Goal: Information Seeking & Learning: Learn about a topic

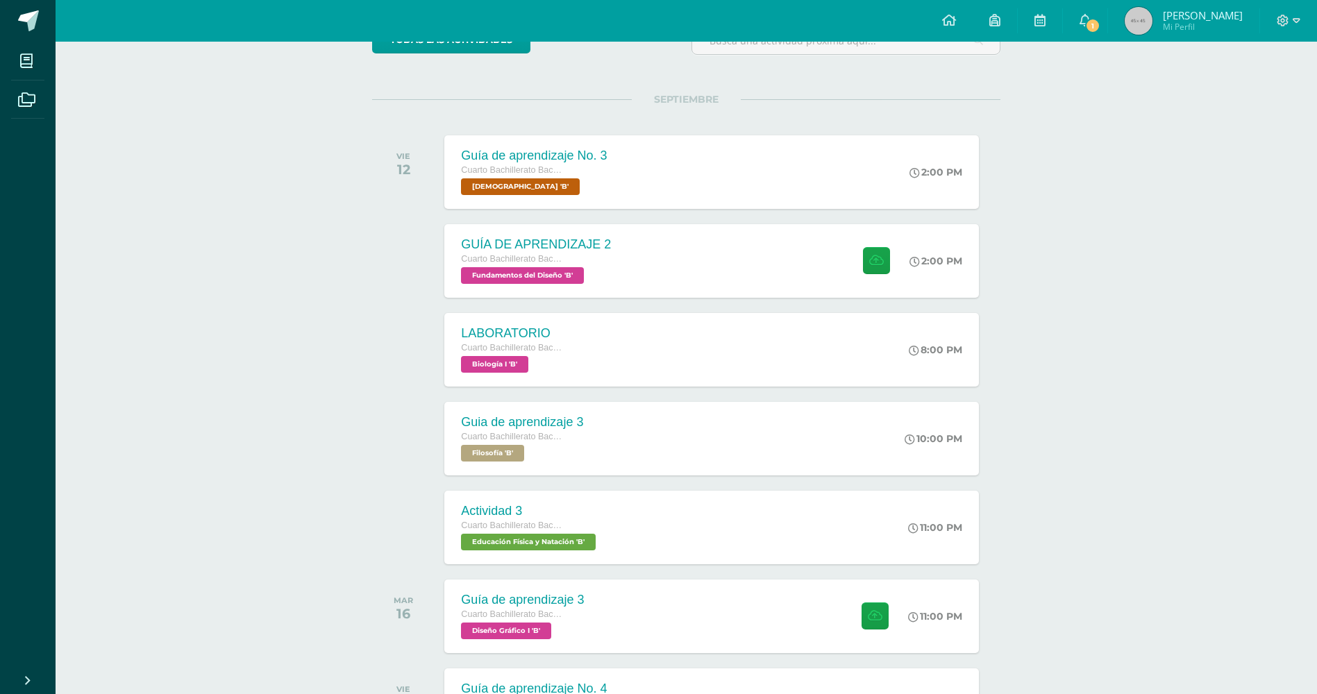
scroll to position [69, 0]
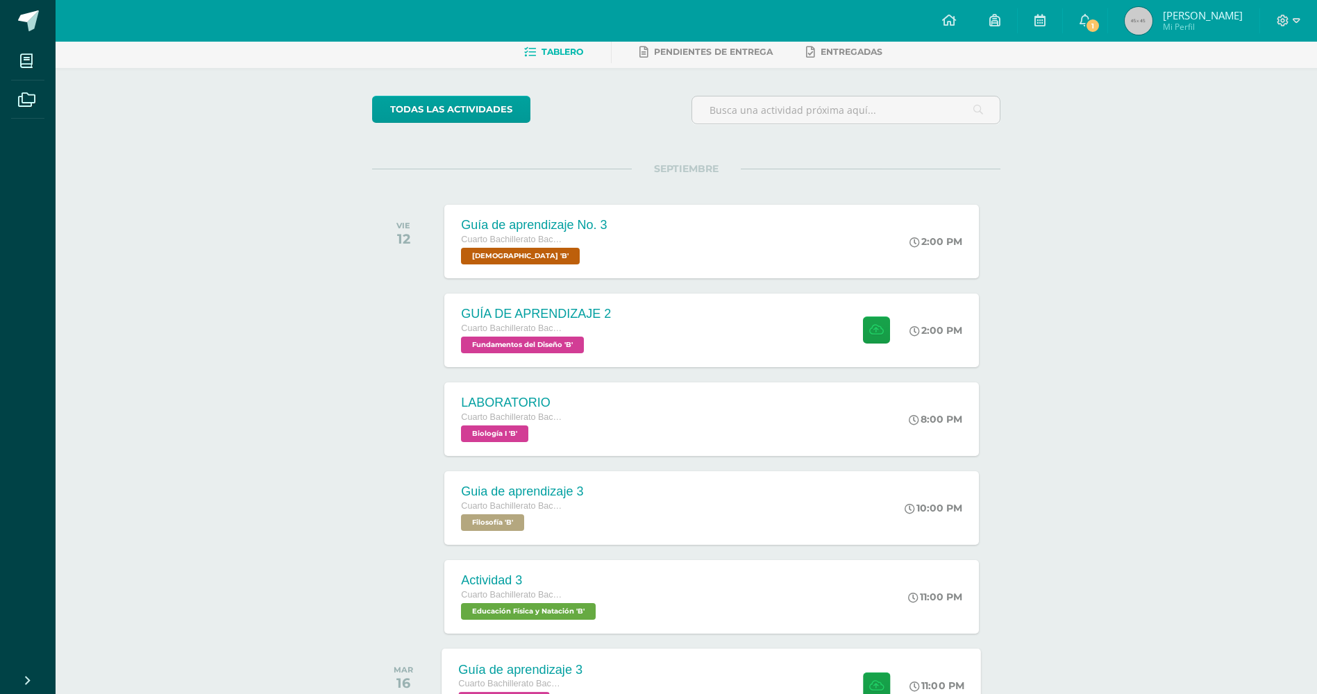
click at [581, 666] on div "Guía de aprendizaje 3" at bounding box center [521, 669] width 124 height 15
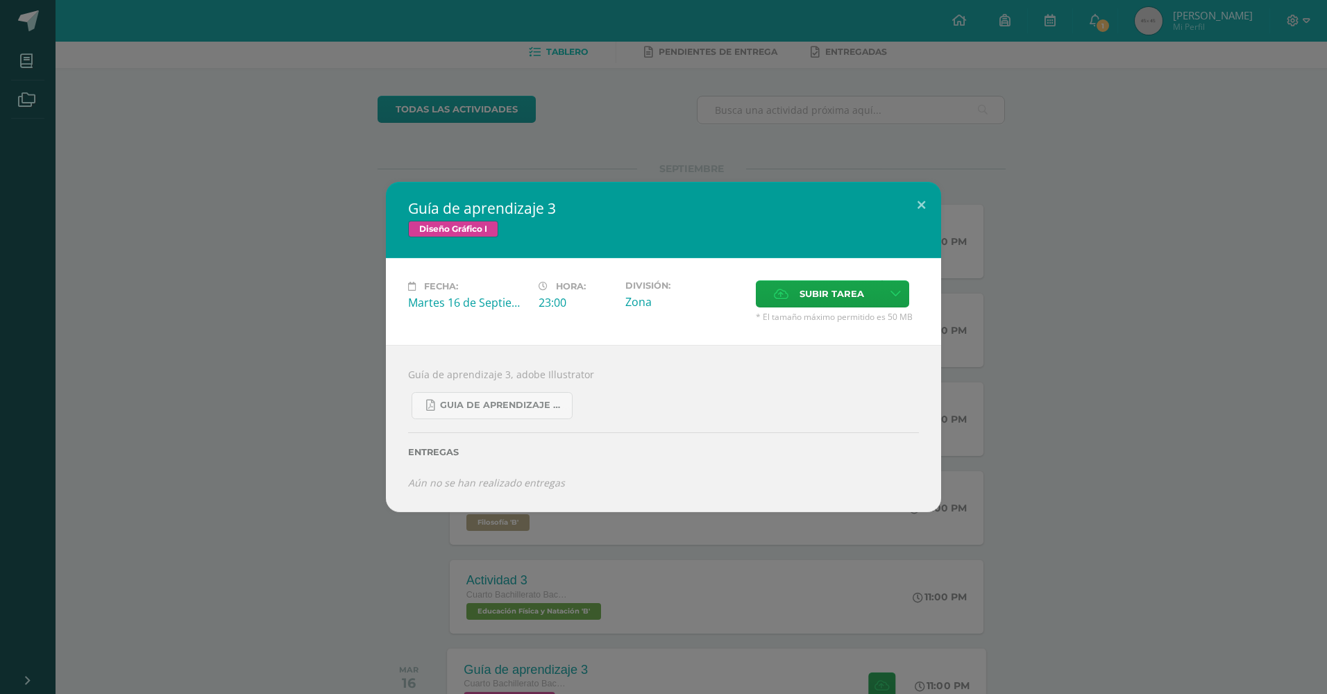
click at [581, 666] on div "Guía de aprendizaje 3 Diseño Gráfico I Fecha: [DATE] Hora: 23:00 División: Canc…" at bounding box center [663, 347] width 1327 height 694
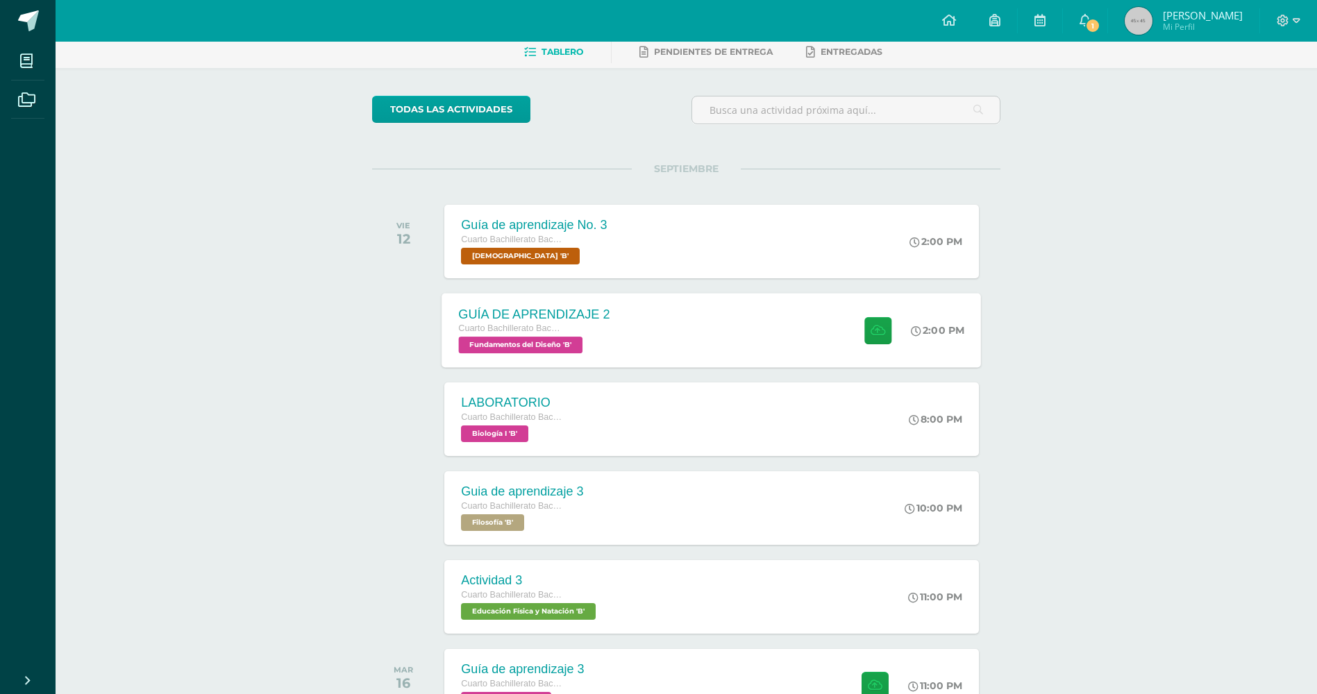
click at [520, 319] on div "GUÍA DE APRENDIZAJE 2" at bounding box center [534, 314] width 151 height 15
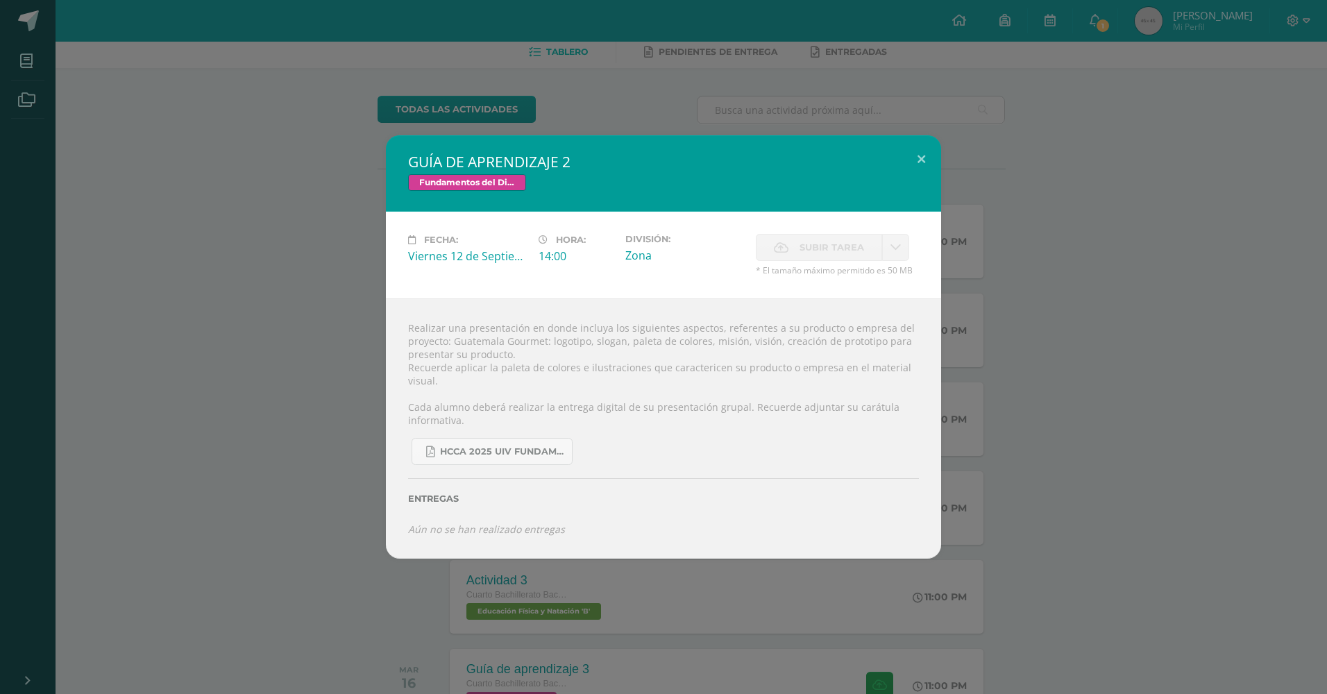
click at [1241, 510] on div "GUÍA DE APRENDIZAJE 2 Fundamentos del Diseño Fecha: [DATE] Hora: 14:00 División:" at bounding box center [664, 346] width 1316 height 423
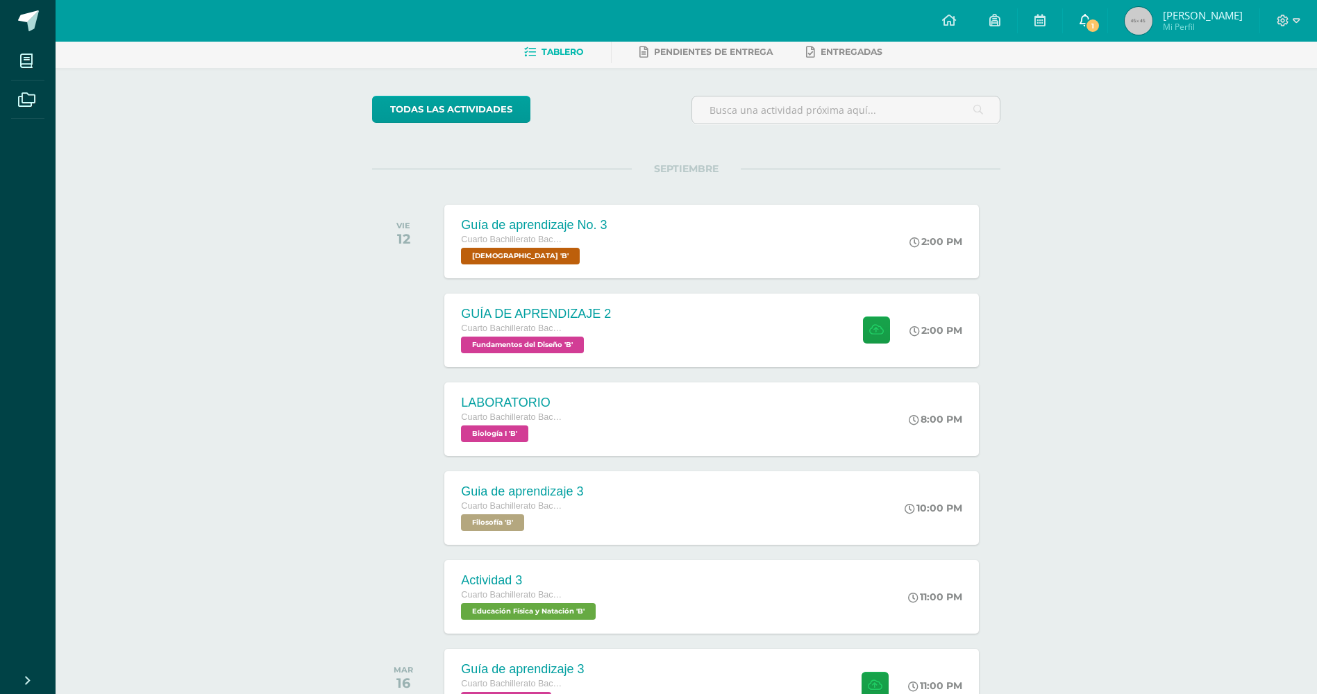
click at [1097, 30] on link "1" at bounding box center [1085, 21] width 44 height 42
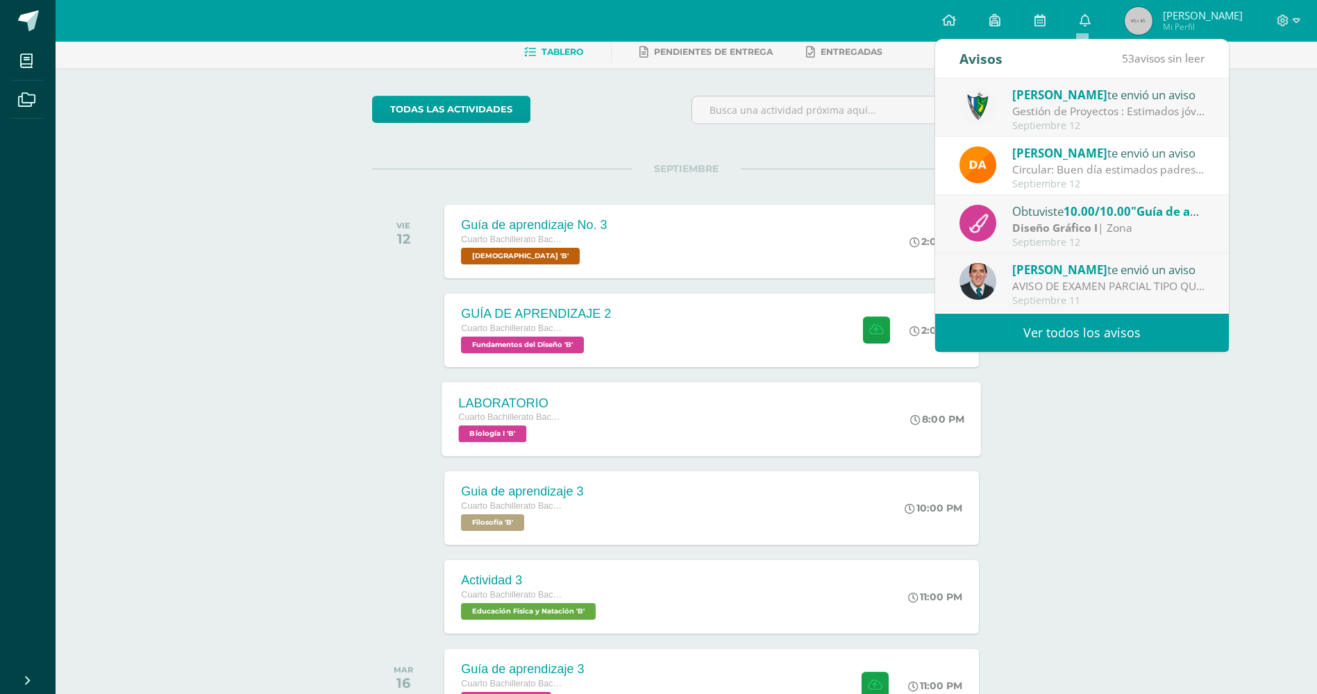
click at [705, 422] on div "LABORATORIO Cuarto Bachillerato Bachillerato en CCLL con Orientación en Diseño …" at bounding box center [711, 419] width 539 height 74
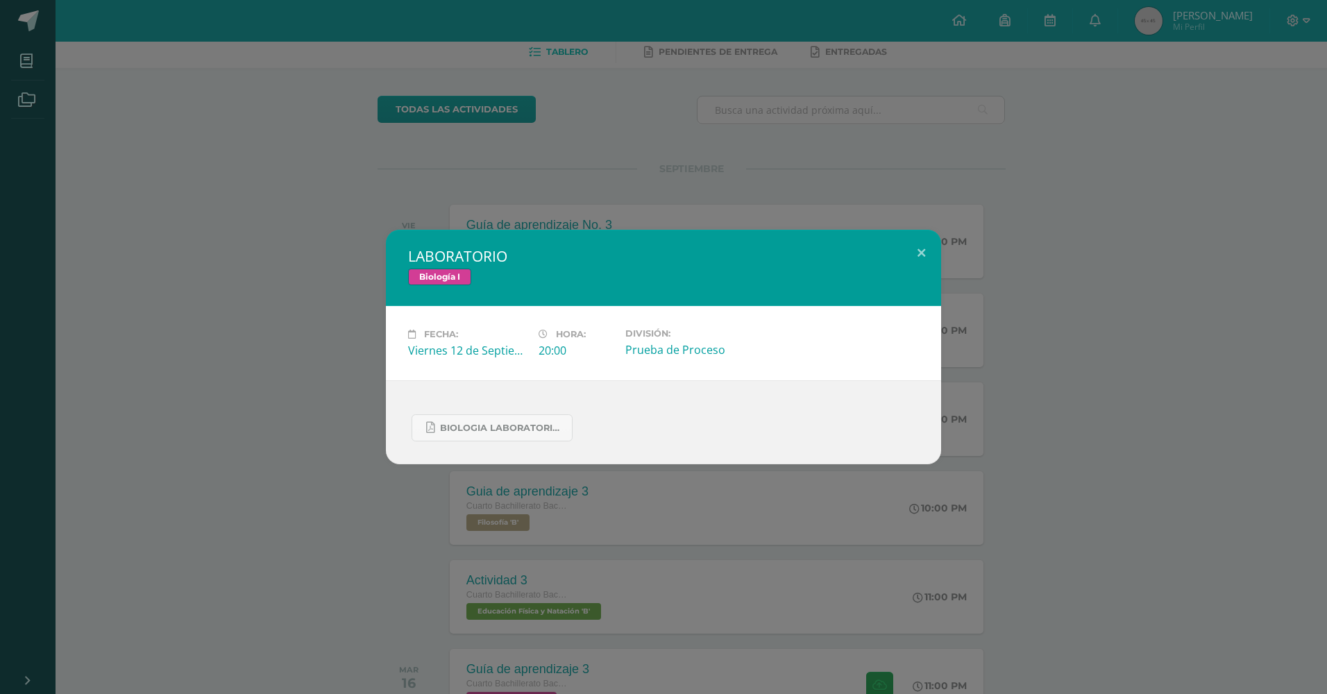
click at [564, 523] on div "LABORATORIO Biología I Fecha: [DATE] Hora: 20:00 División:" at bounding box center [663, 347] width 1327 height 694
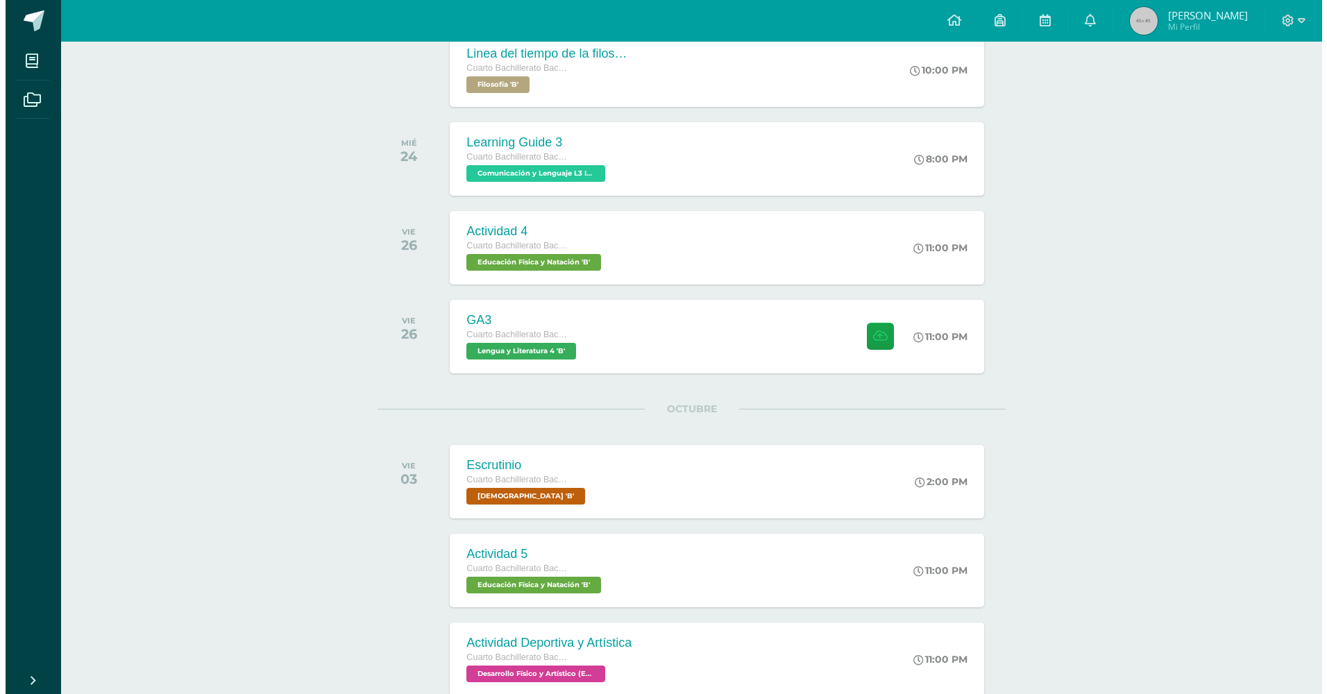
scroll to position [1041, 0]
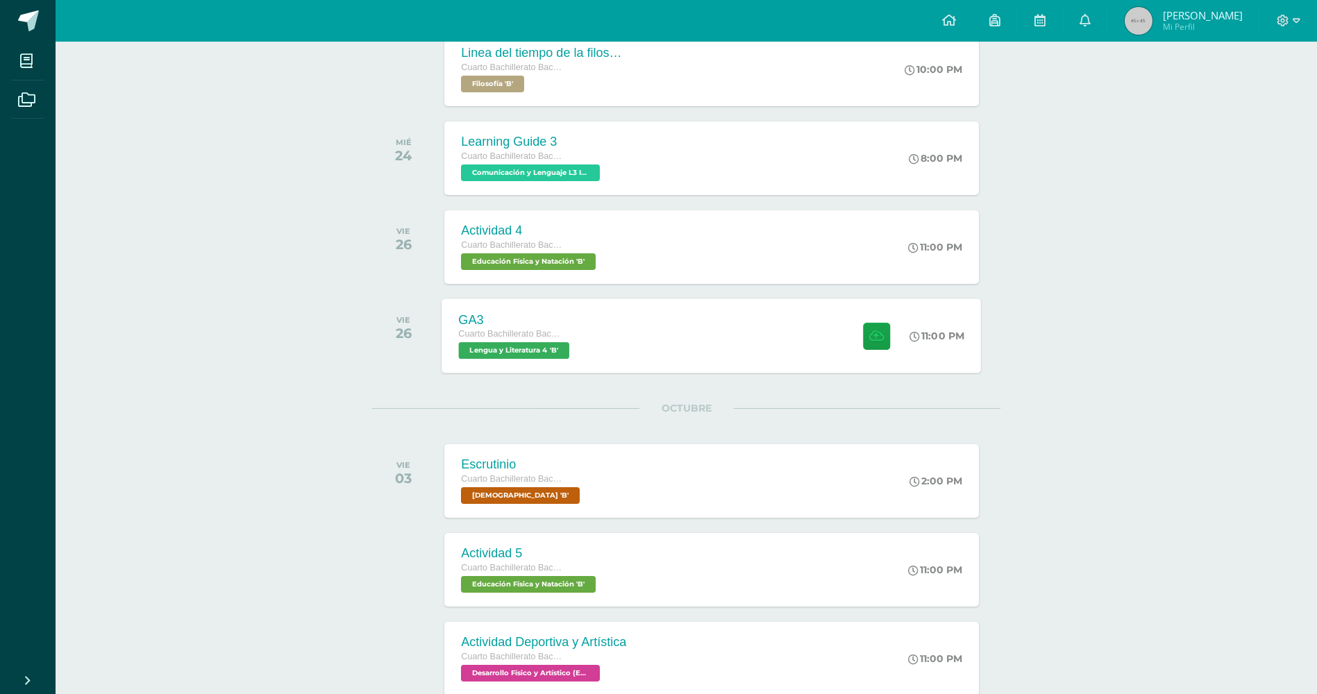
click at [605, 367] on div "GA3 Cuarto Bachillerato Bachillerato en CCLL con Orientación en Diseño Gráfico …" at bounding box center [711, 336] width 539 height 74
